Goal: Task Accomplishment & Management: Manage account settings

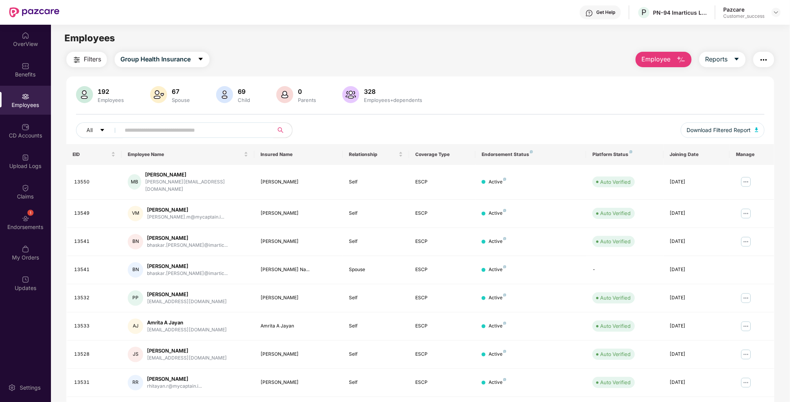
click at [783, 10] on header "Get Help P PN-94 Imarticus Learning Private Limited Pazcare Customer_success" at bounding box center [395, 12] width 790 height 25
click at [781, 10] on header "Get Help P PN-94 Imarticus Learning Private Limited Pazcare Customer_success" at bounding box center [395, 12] width 790 height 25
click at [780, 10] on div at bounding box center [775, 12] width 9 height 9
click at [769, 13] on div "Pazcare Customer_success" at bounding box center [751, 13] width 57 height 14
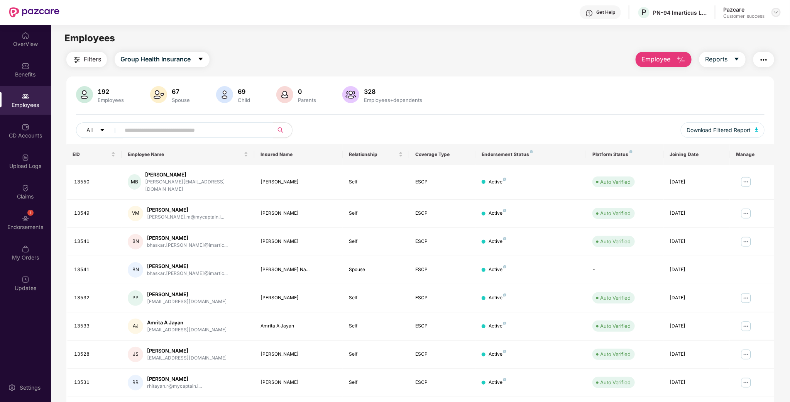
click at [775, 11] on img at bounding box center [776, 12] width 6 height 6
click at [730, 31] on div "Switch to partner view" at bounding box center [740, 30] width 100 height 15
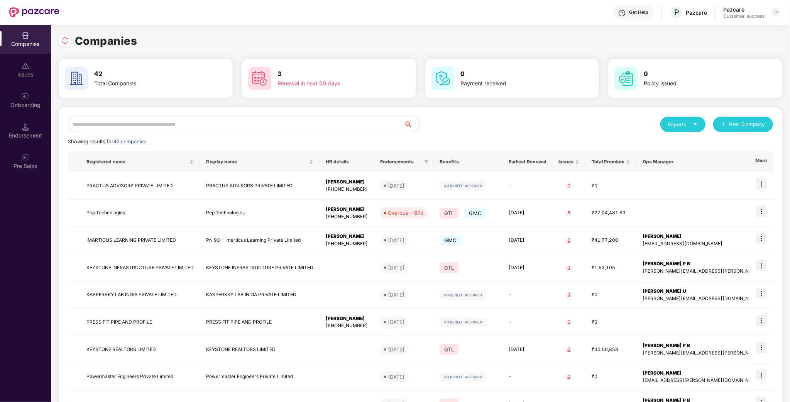
click at [146, 125] on input "text" at bounding box center [236, 124] width 336 height 15
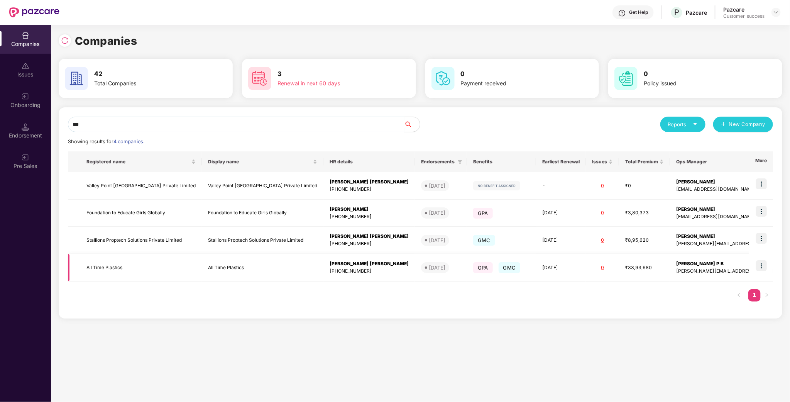
type input "***"
click at [767, 263] on img at bounding box center [761, 265] width 11 height 11
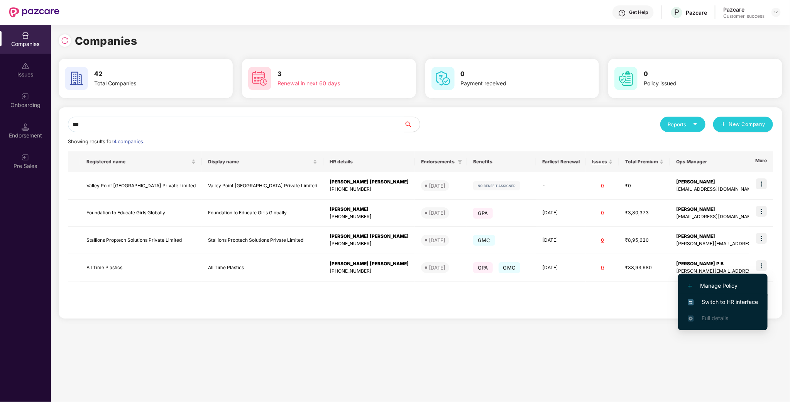
click at [730, 300] on span "Switch to HR interface" at bounding box center [723, 302] width 70 height 8
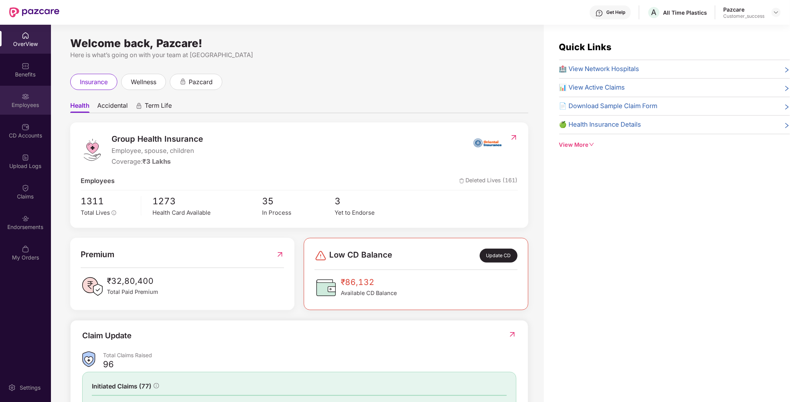
click at [23, 88] on div "Employees" at bounding box center [25, 100] width 51 height 29
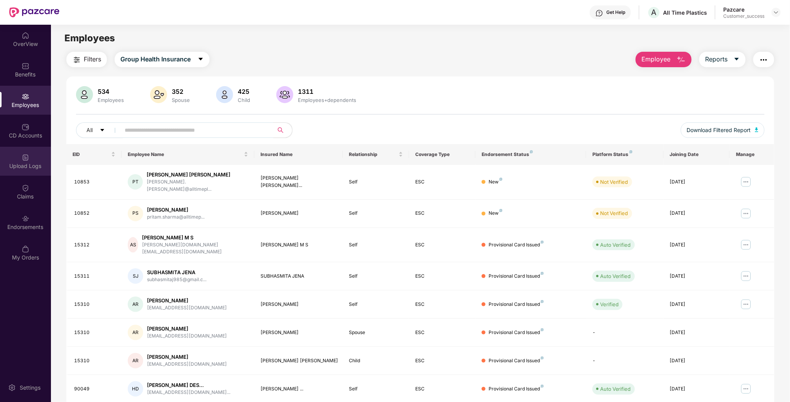
click at [20, 154] on div "Upload Logs" at bounding box center [25, 161] width 51 height 29
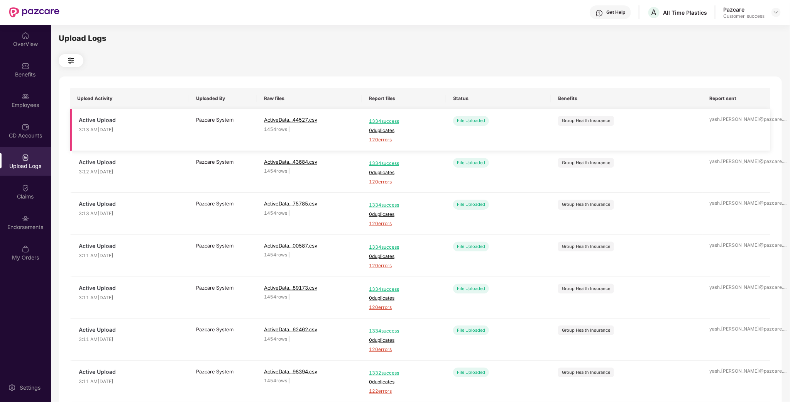
click at [375, 139] on span "120 errors" at bounding box center [404, 139] width 70 height 7
